Goal: Book appointment/travel/reservation

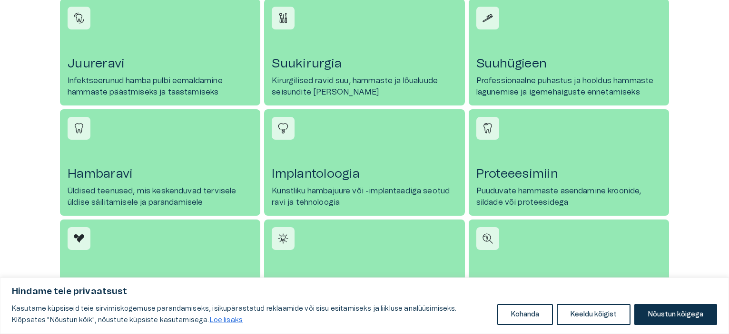
scroll to position [476, 0]
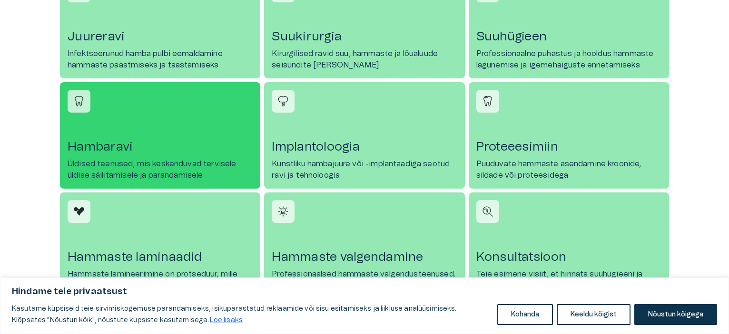
click at [181, 177] on font "Üldised teenused, mis keskenduvad tervisele üldise säilitamisele ja parandamise…" at bounding box center [152, 169] width 168 height 19
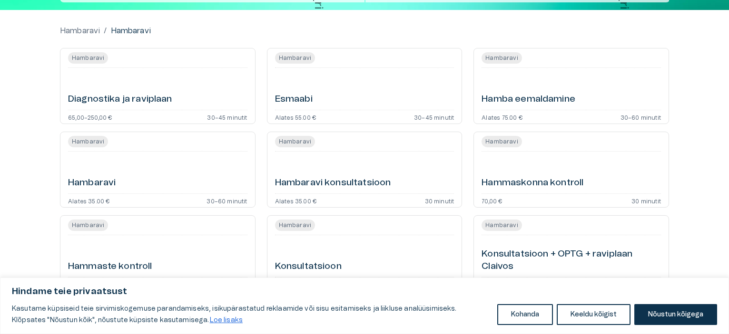
scroll to position [95, 0]
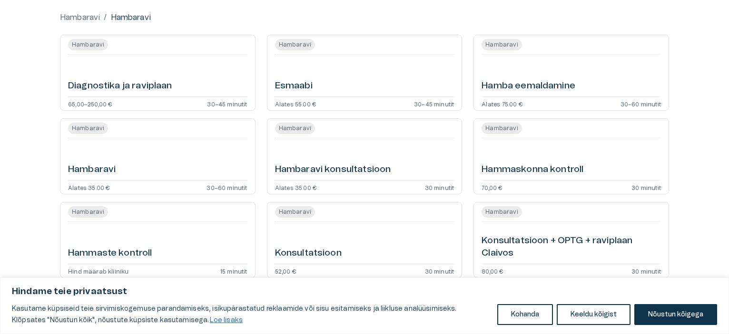
click at [83, 165] on font "Hambaravi" at bounding box center [92, 169] width 48 height 9
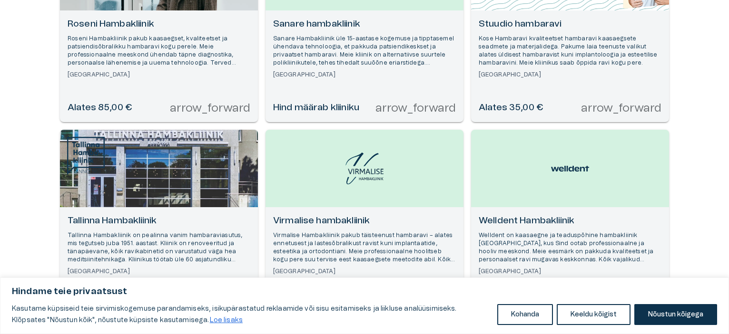
scroll to position [853, 0]
